Goal: Transaction & Acquisition: Purchase product/service

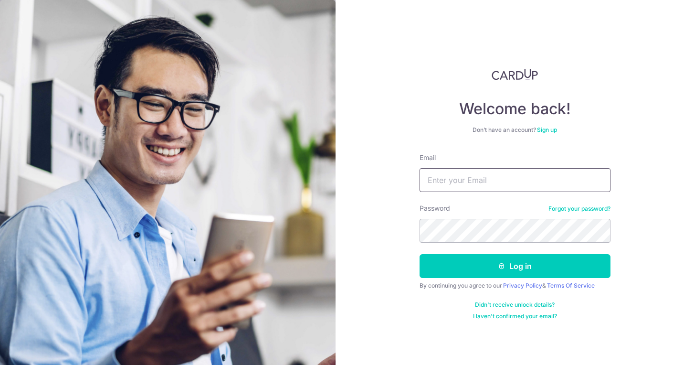
type input "[EMAIL_ADDRESS][DOMAIN_NAME]"
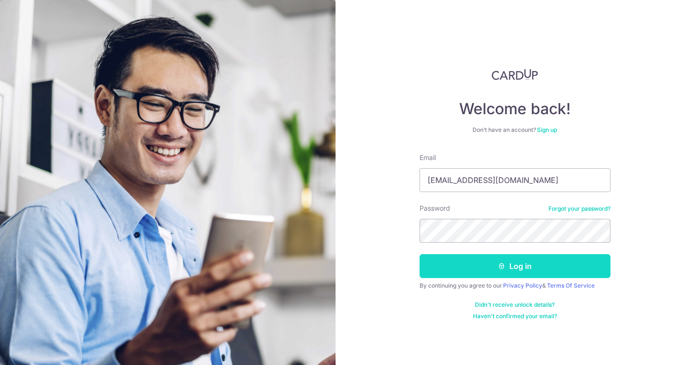
click at [443, 272] on button "Log in" at bounding box center [515, 266] width 191 height 24
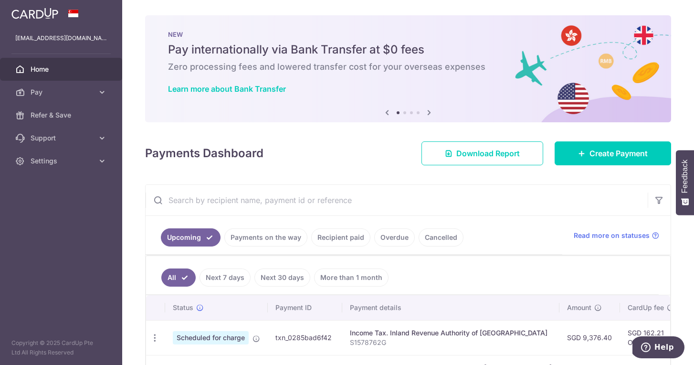
scroll to position [13, 0]
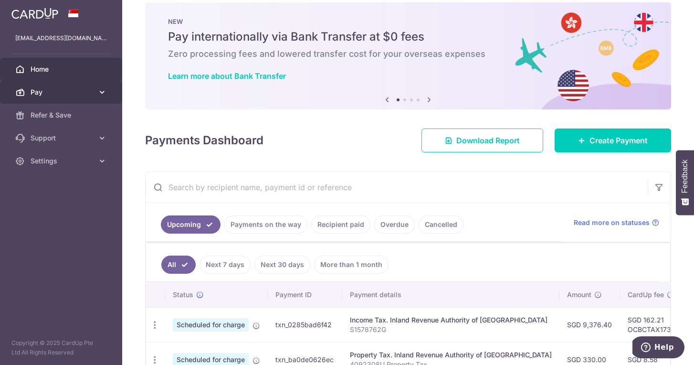
click at [68, 97] on link "Pay" at bounding box center [61, 92] width 122 height 23
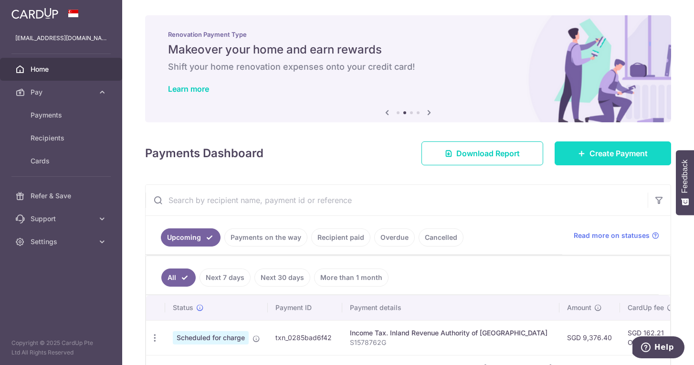
scroll to position [0, 0]
click at [599, 159] on link "Create Payment" at bounding box center [613, 153] width 116 height 24
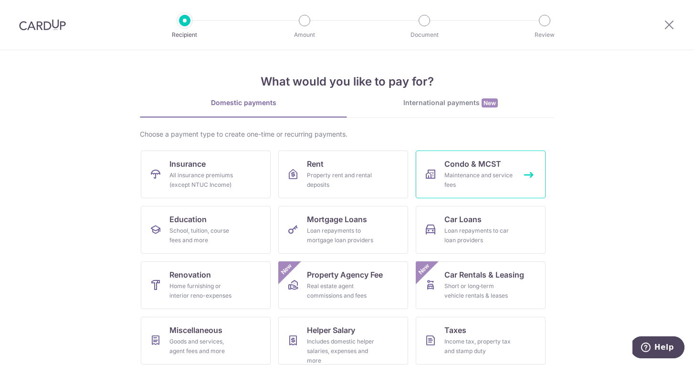
click at [452, 173] on div "Maintenance and service fees" at bounding box center [478, 179] width 69 height 19
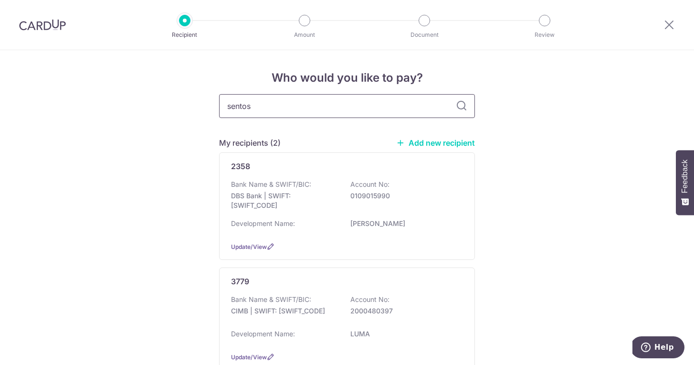
type input "sentosa"
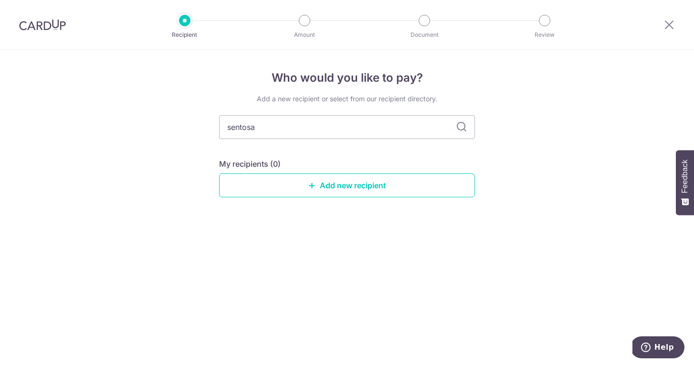
drag, startPoint x: 295, startPoint y: 131, endPoint x: 465, endPoint y: 127, distance: 170.5
click at [465, 127] on icon at bounding box center [461, 126] width 11 height 11
click at [361, 184] on link "Add new recipient" at bounding box center [347, 185] width 256 height 24
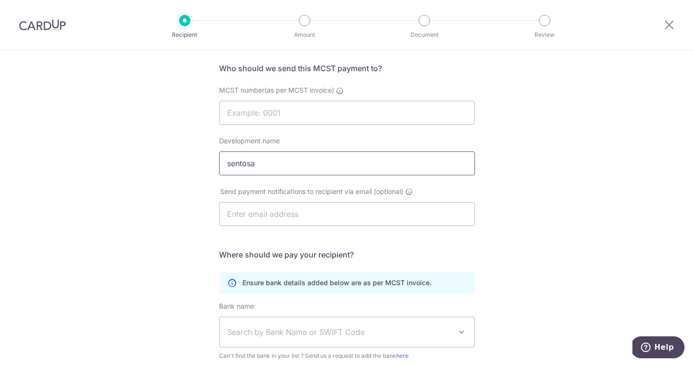
scroll to position [68, 0]
type input "sentosa"
click at [261, 114] on input "MCST number(as per MCST invoice)" at bounding box center [347, 112] width 256 height 24
paste input "200606543N"
type input "200606543N"
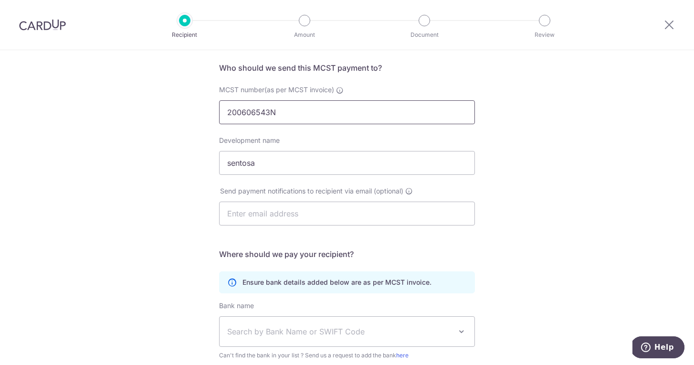
click button "Submit Request" at bounding box center [0, 0] width 0 height 0
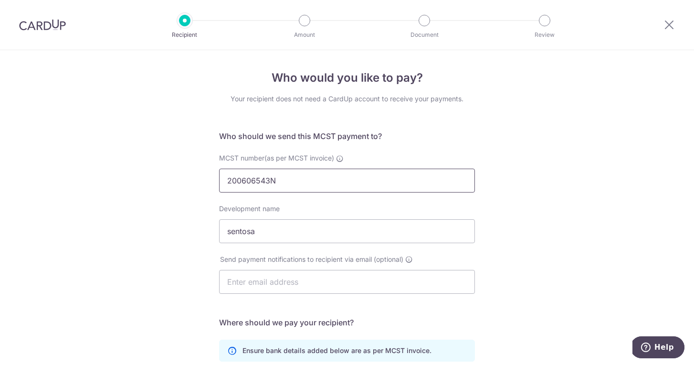
scroll to position [0, 0]
click at [665, 28] on icon at bounding box center [669, 25] width 11 height 12
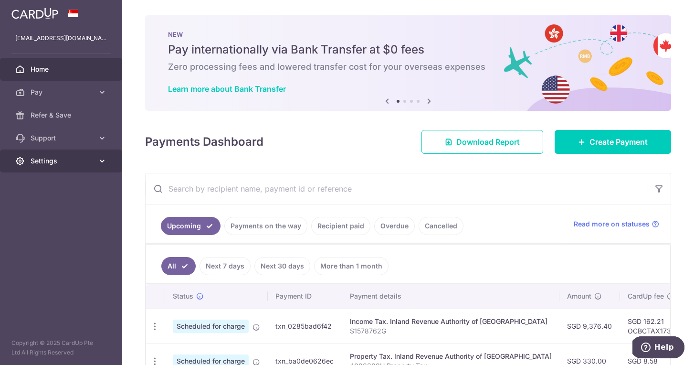
click at [80, 167] on link "Settings" at bounding box center [61, 160] width 122 height 23
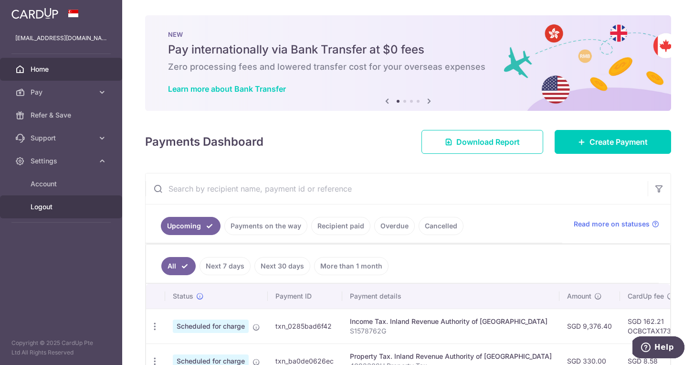
click at [53, 208] on span "Logout" at bounding box center [62, 207] width 63 height 10
